Goal: Transaction & Acquisition: Purchase product/service

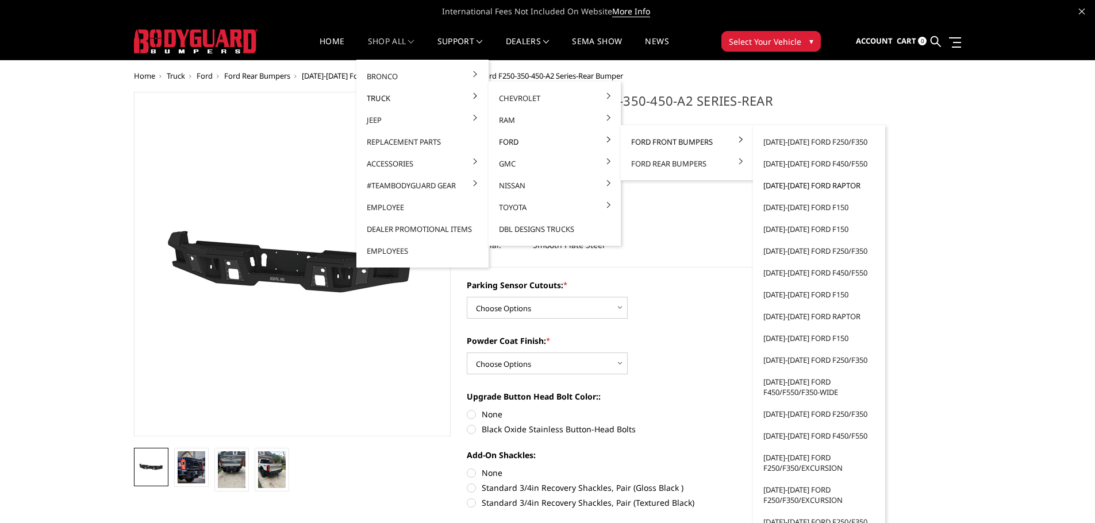
click at [812, 185] on link "[DATE]-[DATE] Ford Raptor" at bounding box center [818, 186] width 123 height 22
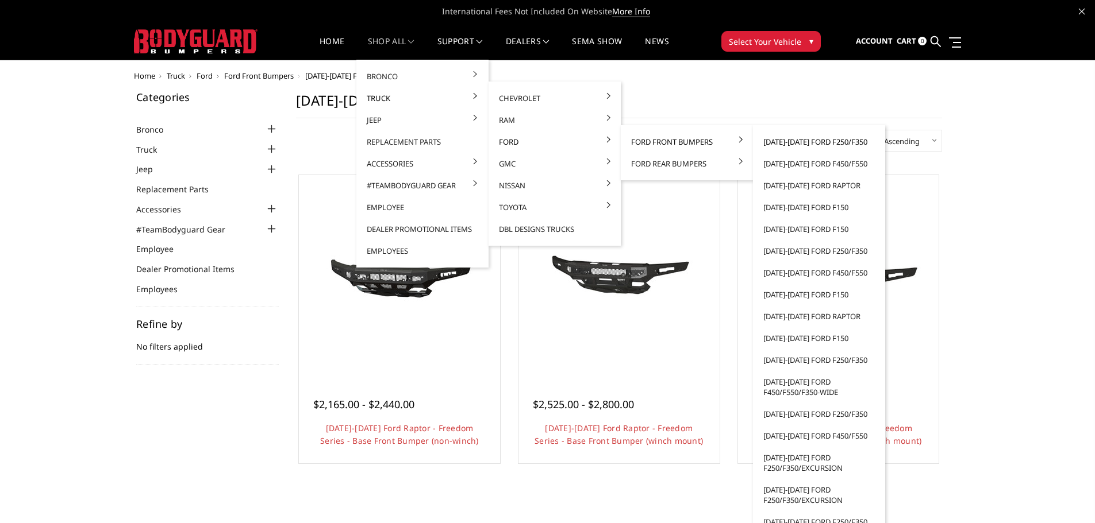
click at [798, 144] on link "[DATE]-[DATE] Ford F250/F350" at bounding box center [818, 142] width 123 height 22
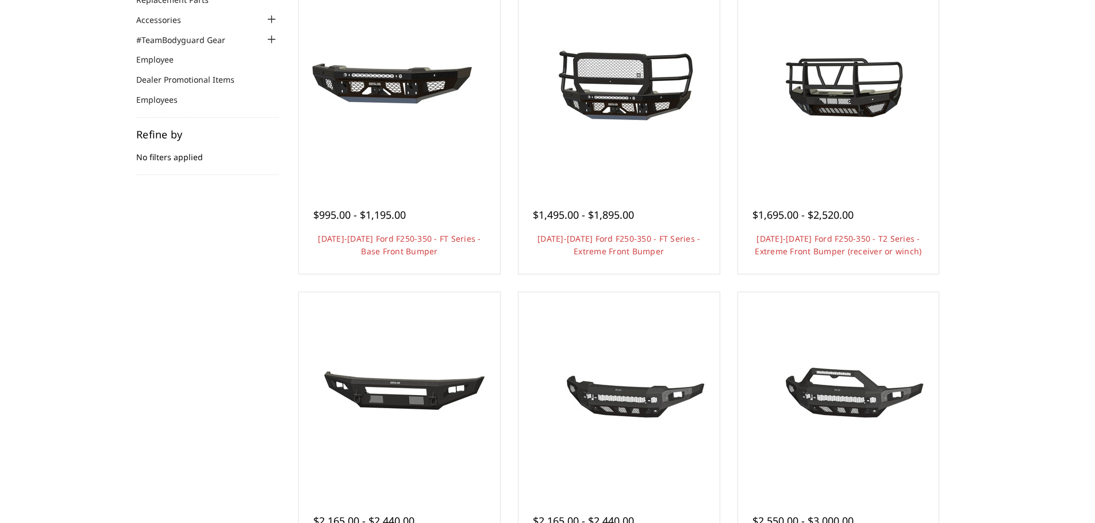
scroll to position [230, 0]
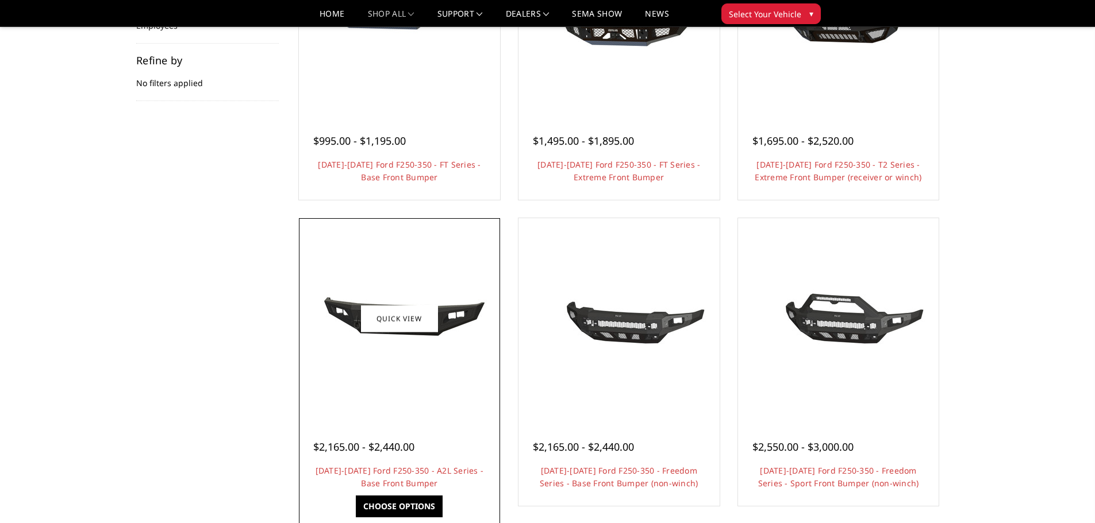
click at [399, 375] on div at bounding box center [399, 318] width 195 height 195
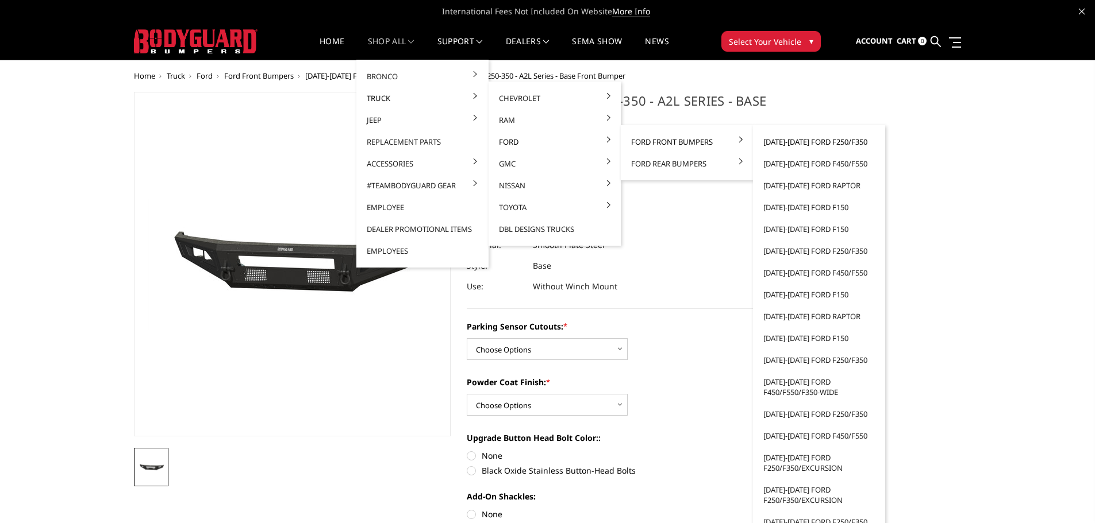
click at [798, 142] on link "[DATE]-[DATE] Ford F250/F350" at bounding box center [818, 142] width 123 height 22
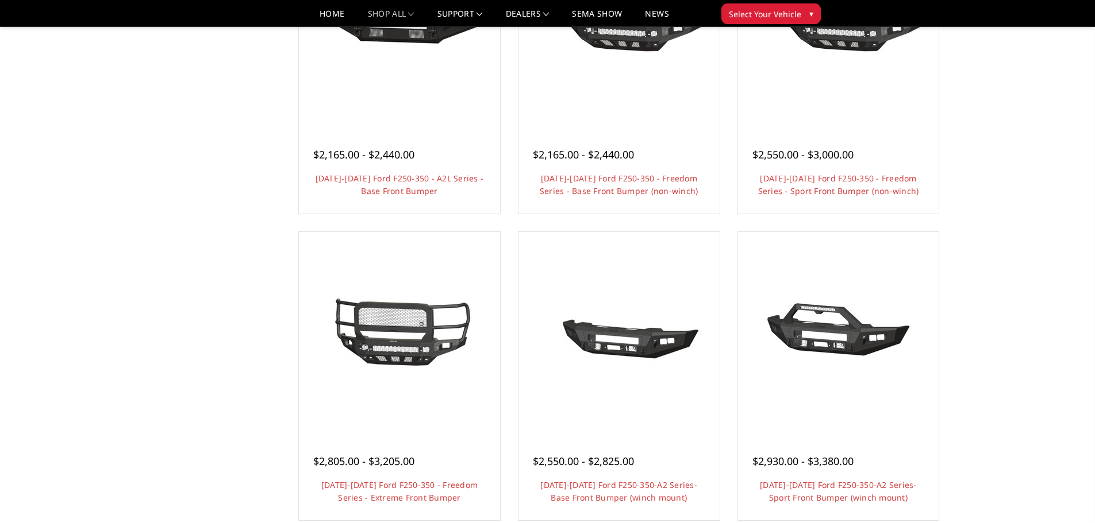
scroll to position [575, 0]
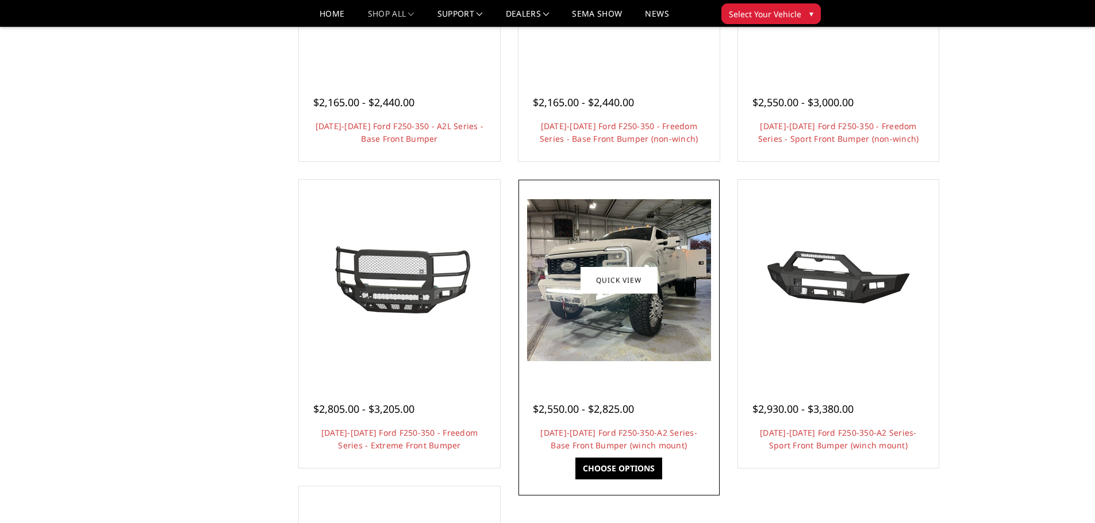
click at [607, 324] on img at bounding box center [619, 280] width 184 height 162
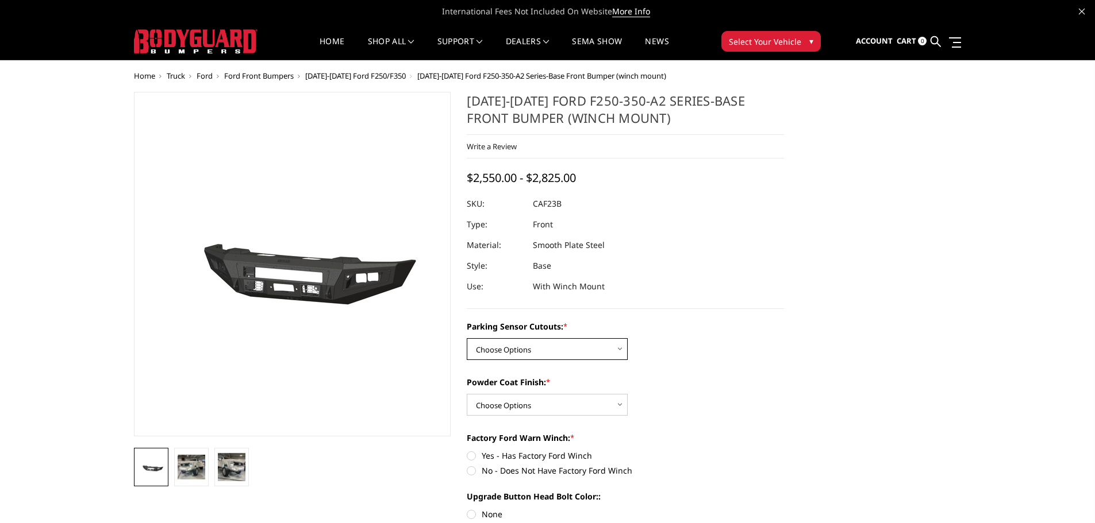
click at [575, 354] on select "Choose Options No-Without Parking Sensor Cutouts Yes-With Parking Sensor Cutouts" at bounding box center [547, 349] width 161 height 22
select select "2399"
click at [467, 338] on select "Choose Options No-Without Parking Sensor Cutouts Yes-With Parking Sensor Cutouts" at bounding box center [547, 349] width 161 height 22
click at [583, 407] on select "Choose Options Bare Metal Textured Black Powder Coat" at bounding box center [547, 405] width 161 height 22
select select "2401"
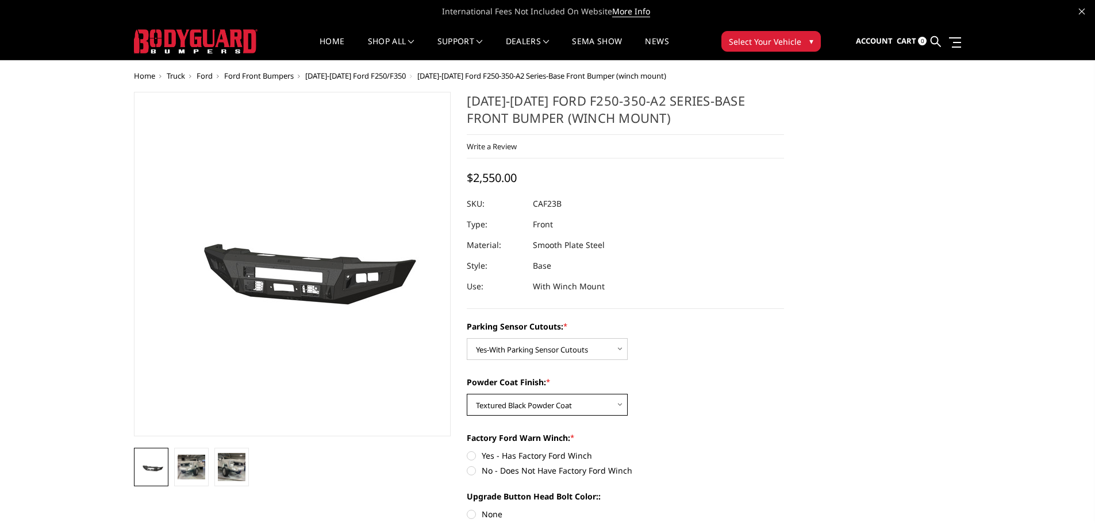
click at [467, 394] on select "Choose Options Bare Metal Textured Black Powder Coat" at bounding box center [547, 405] width 161 height 22
click at [469, 473] on label "No - Does Not Have Factory Ford Winch" at bounding box center [625, 471] width 317 height 12
click at [784, 450] on input "No - Does Not Have Factory Ford Winch" at bounding box center [784, 450] width 1 height 1
radio input "true"
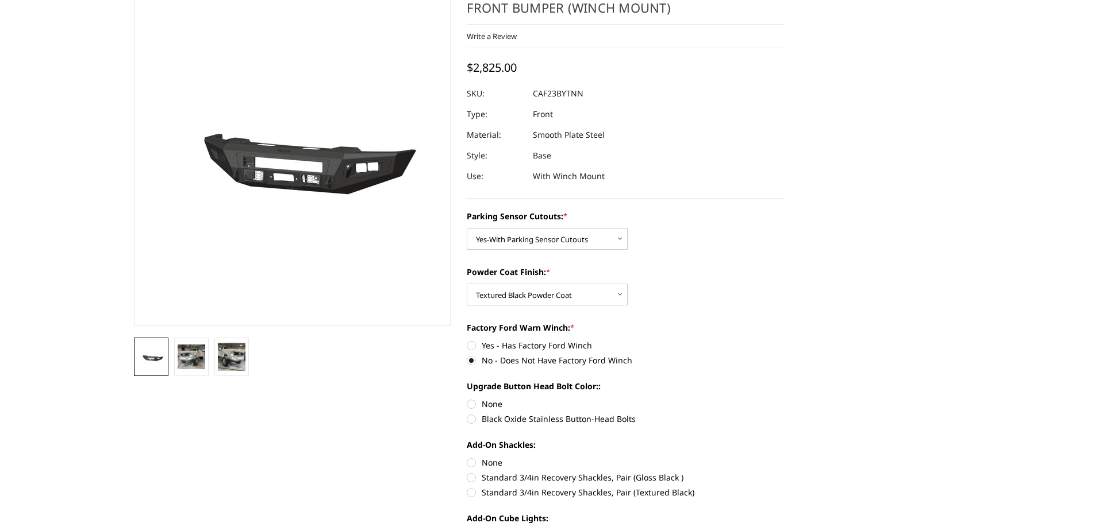
scroll to position [115, 0]
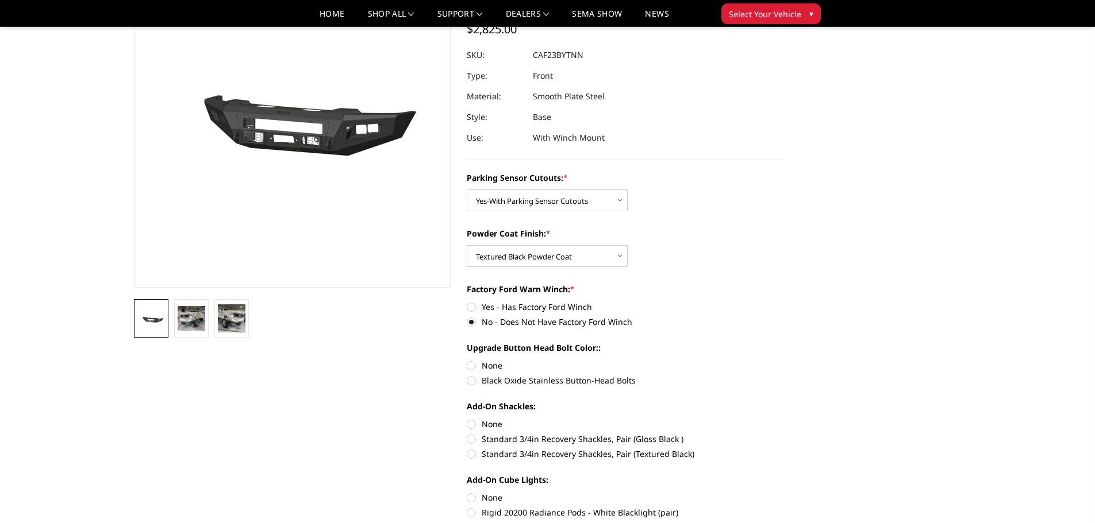
click at [471, 364] on label "None" at bounding box center [625, 366] width 317 height 12
click at [467, 360] on input "None" at bounding box center [467, 360] width 1 height 1
radio input "true"
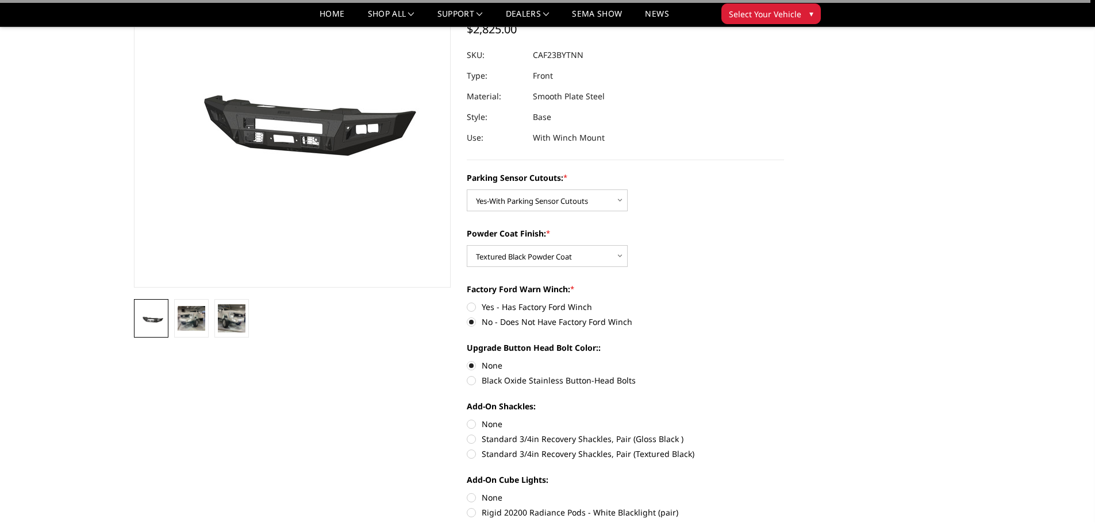
click at [472, 423] on label "None" at bounding box center [625, 424] width 317 height 12
click at [467, 419] on input "None" at bounding box center [467, 418] width 1 height 1
radio input "true"
click at [469, 498] on label "None" at bounding box center [625, 498] width 317 height 12
click at [467, 492] on input "None" at bounding box center [467, 492] width 1 height 1
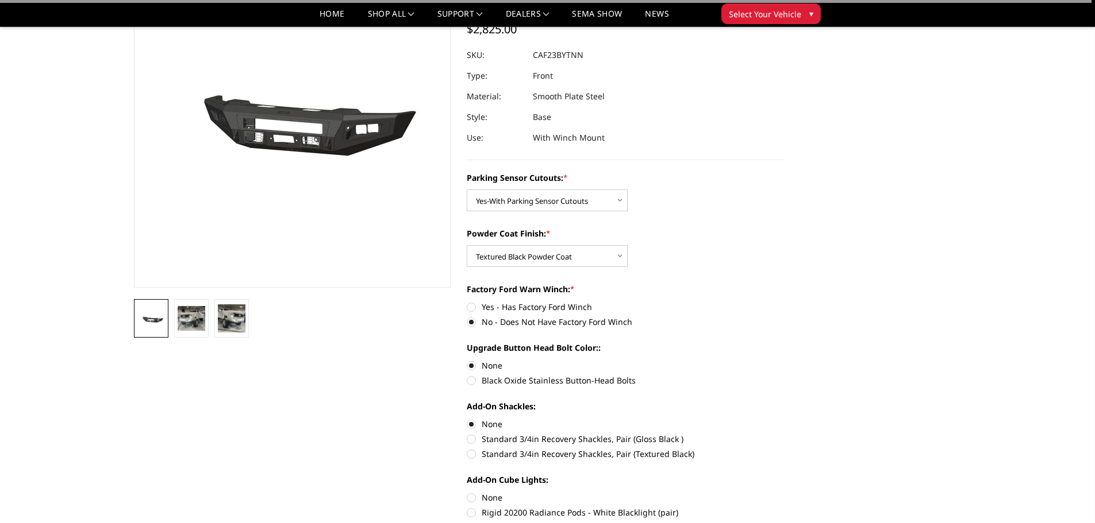
radio input "true"
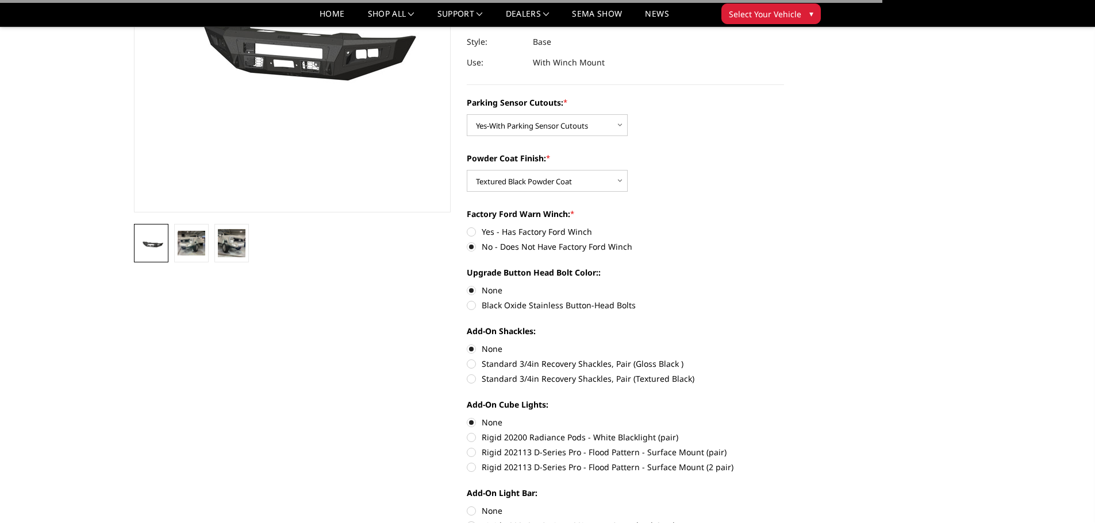
scroll to position [345, 0]
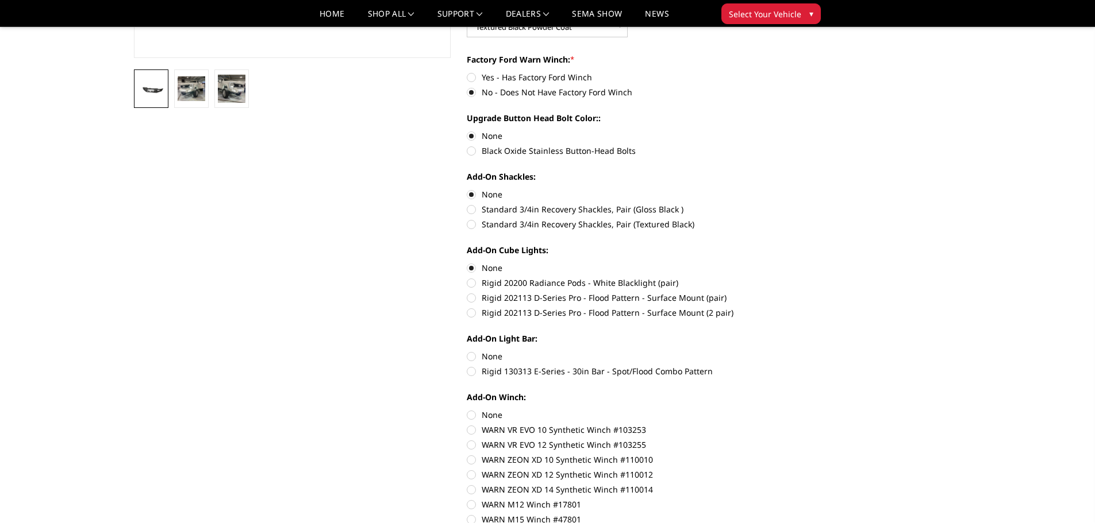
click at [471, 357] on label "None" at bounding box center [625, 357] width 317 height 12
click at [467, 351] on input "None" at bounding box center [467, 351] width 1 height 1
radio input "true"
click at [469, 413] on label "None" at bounding box center [625, 415] width 317 height 12
click at [467, 410] on input "None" at bounding box center [467, 409] width 1 height 1
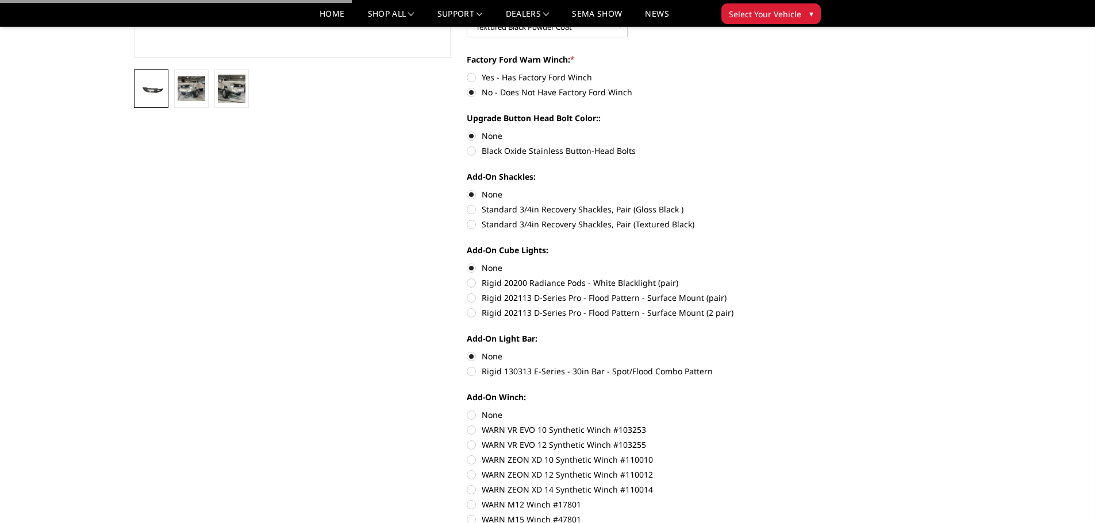
radio input "true"
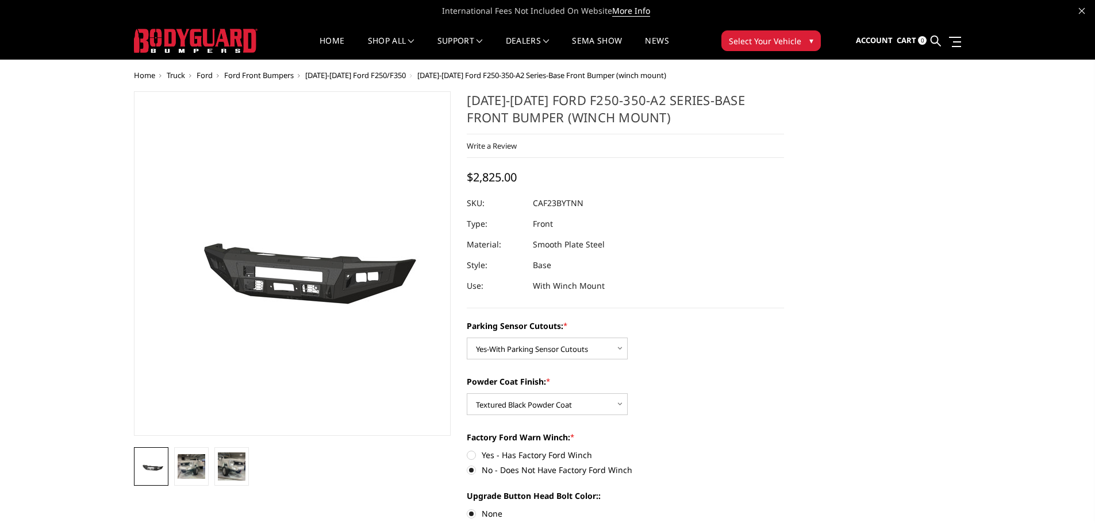
scroll to position [0, 0]
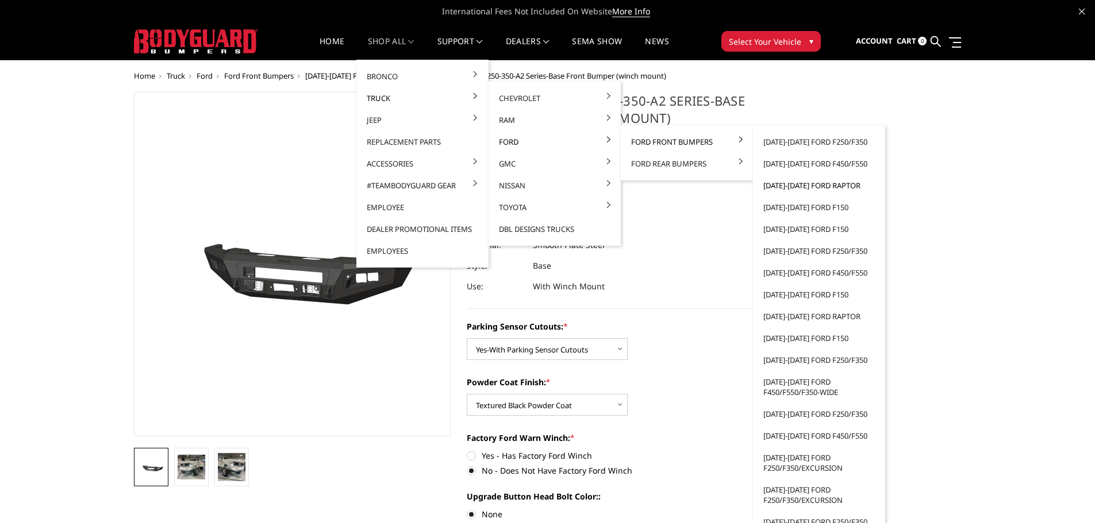
click at [813, 180] on link "[DATE]-[DATE] Ford Raptor" at bounding box center [818, 186] width 123 height 22
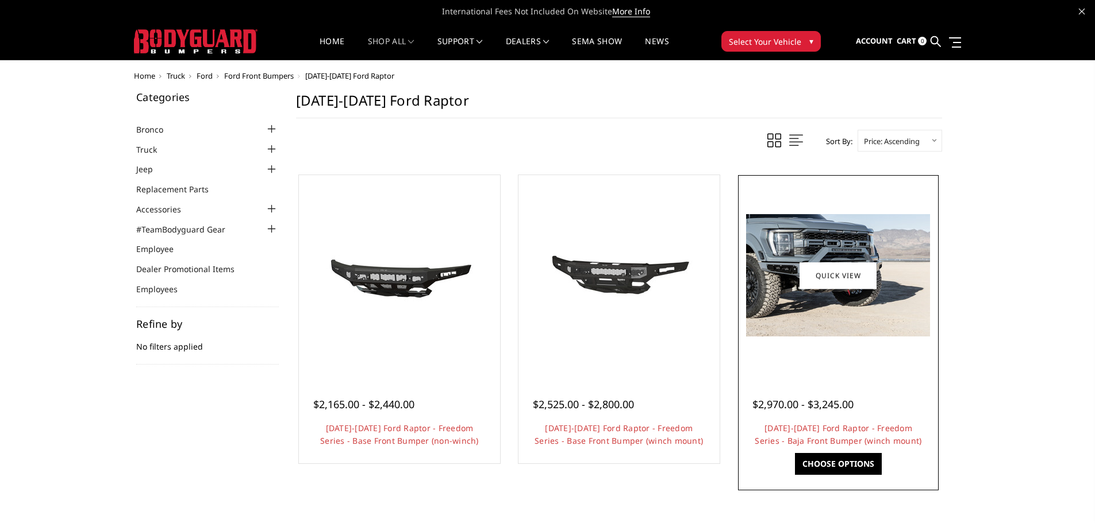
click at [829, 329] on img at bounding box center [838, 275] width 184 height 122
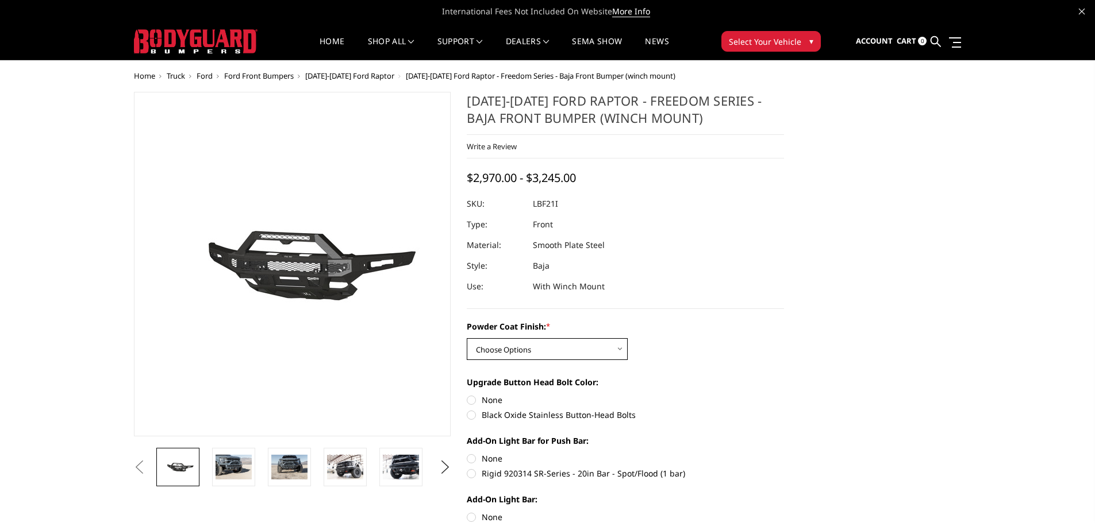
click at [602, 346] on select "Choose Options Bare Metal Texture Black Powder Coat" at bounding box center [547, 349] width 161 height 22
select select "2766"
click at [467, 338] on select "Choose Options Bare Metal Texture Black Powder Coat" at bounding box center [547, 349] width 161 height 22
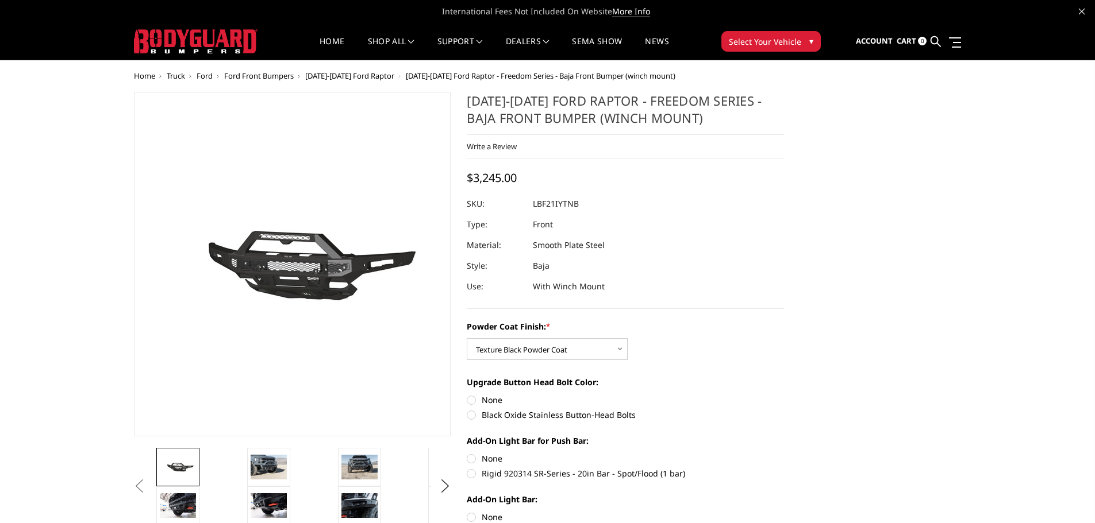
click at [470, 398] on label "None" at bounding box center [625, 400] width 317 height 12
click at [467, 395] on input "None" at bounding box center [467, 394] width 1 height 1
radio input "true"
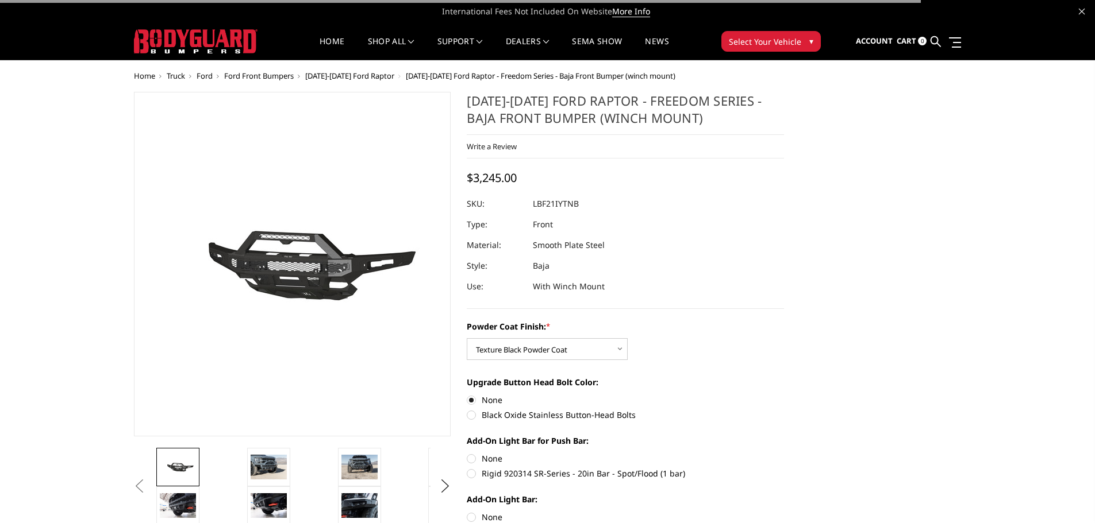
click at [476, 455] on label "None" at bounding box center [625, 459] width 317 height 12
click at [467, 453] on input "None" at bounding box center [467, 453] width 1 height 1
radio input "true"
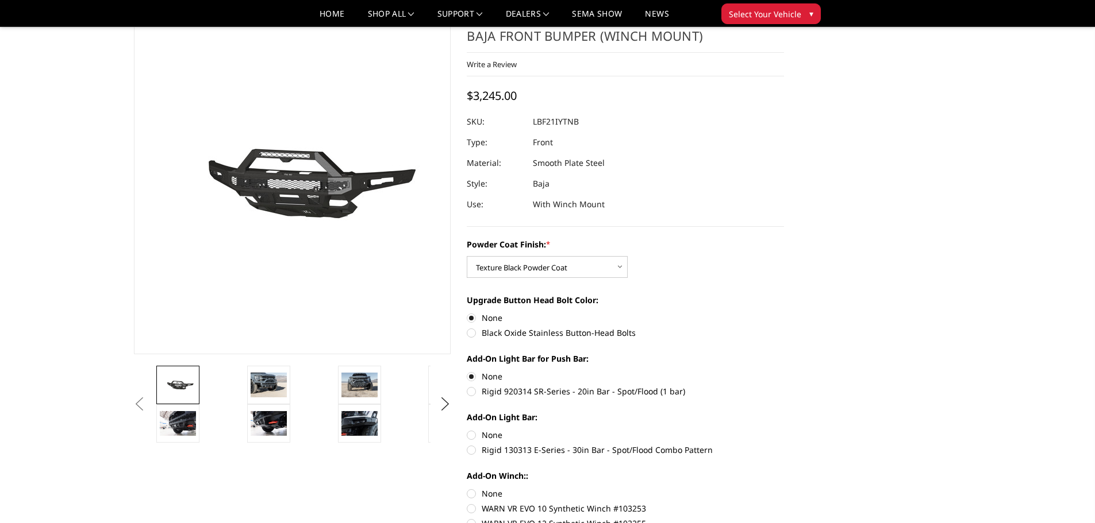
scroll to position [115, 0]
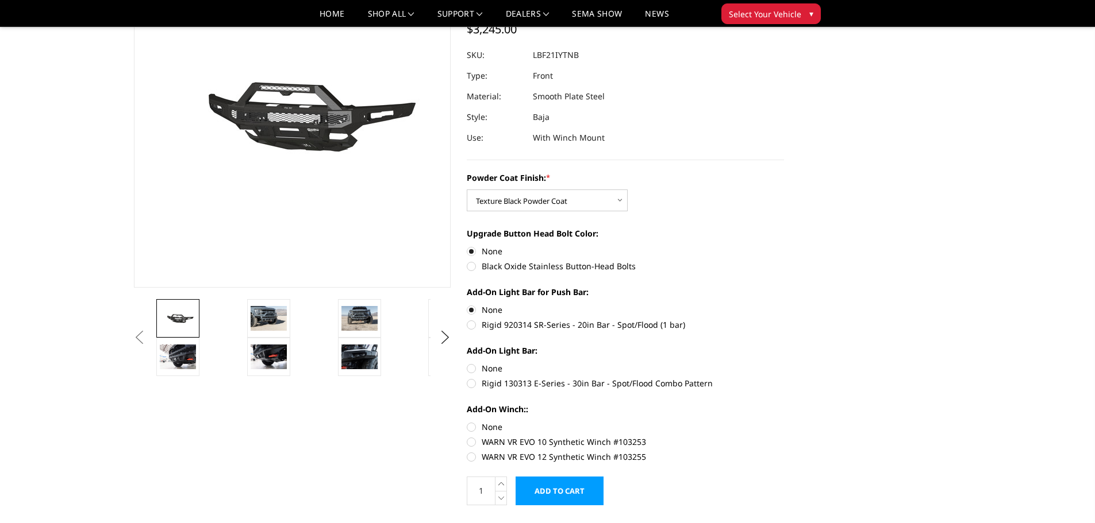
click at [473, 373] on label "None" at bounding box center [625, 369] width 317 height 12
click at [467, 363] on input "None" at bounding box center [467, 363] width 1 height 1
radio input "true"
click at [469, 423] on label "None" at bounding box center [625, 427] width 317 height 12
click at [467, 422] on input "None" at bounding box center [467, 421] width 1 height 1
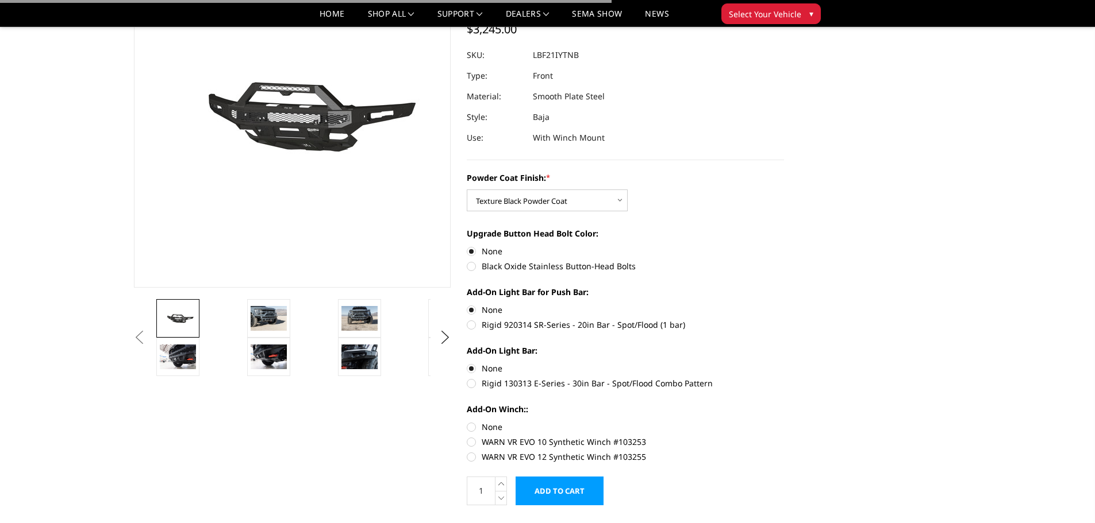
radio input "true"
